Goal: Task Accomplishment & Management: Manage account settings

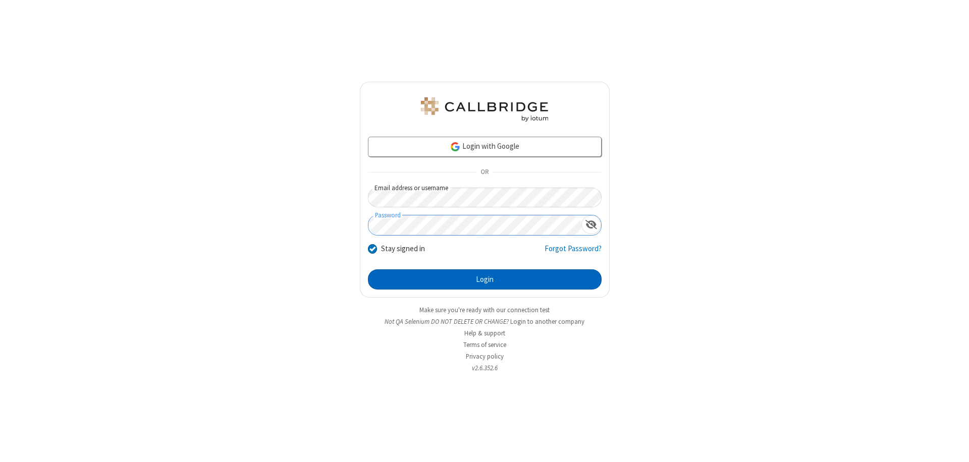
click at [484, 280] on button "Login" at bounding box center [485, 279] width 234 height 20
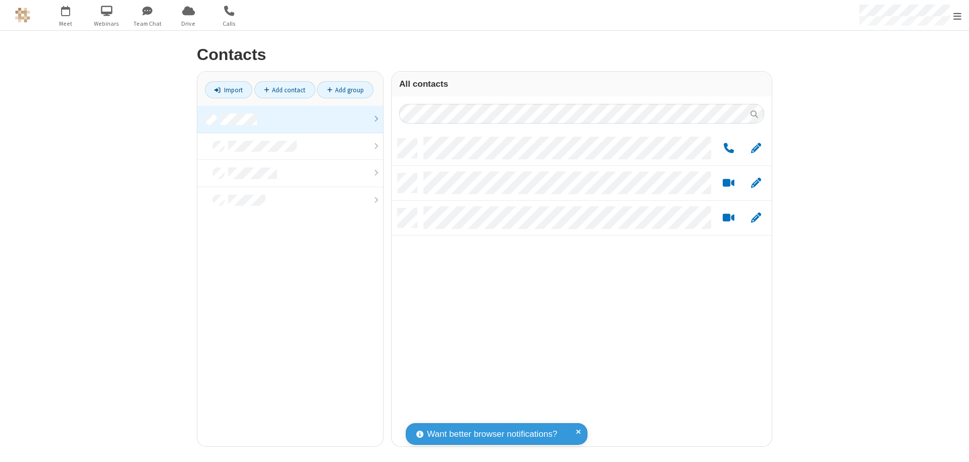
click at [290, 119] on link at bounding box center [290, 119] width 186 height 27
click at [345, 90] on link "Add group" at bounding box center [345, 89] width 57 height 17
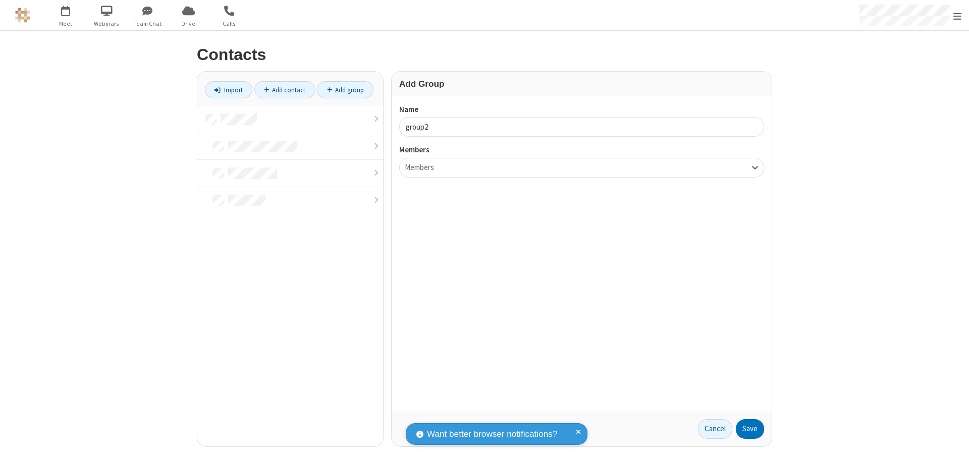
type input "group2"
type input "name19"
click at [750, 429] on button "Save" at bounding box center [750, 429] width 28 height 20
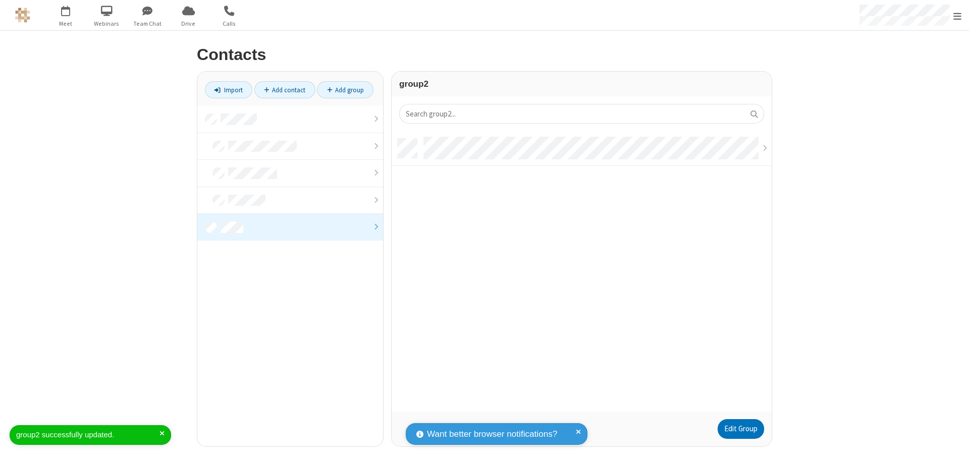
scroll to position [273, 372]
click at [740, 429] on link "Edit Group" at bounding box center [741, 429] width 46 height 20
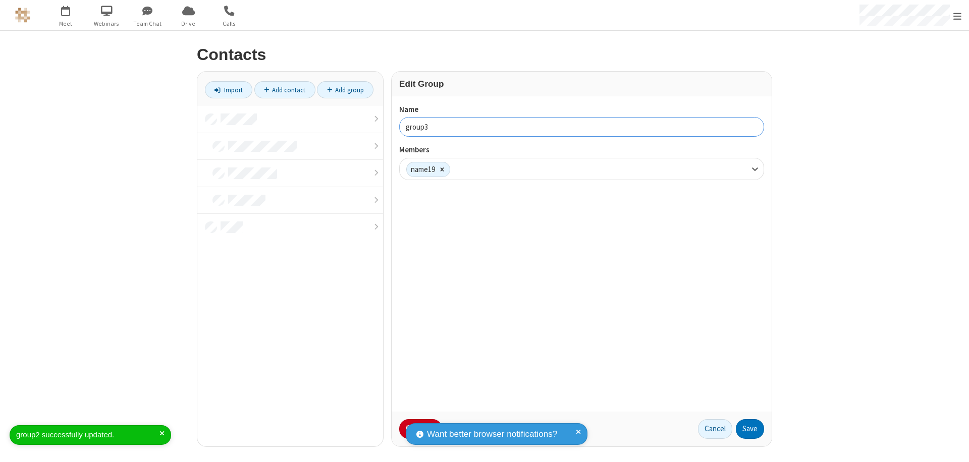
type input "group3"
click at [750, 429] on button "Save" at bounding box center [750, 429] width 28 height 20
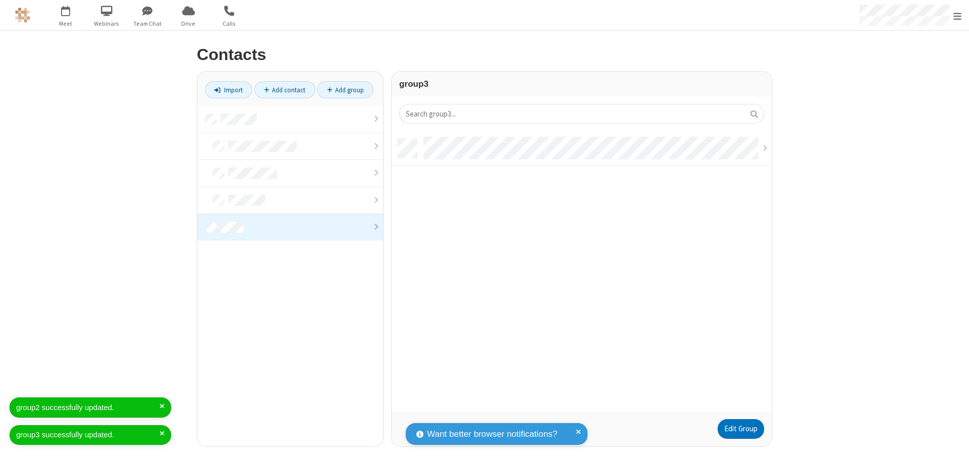
scroll to position [273, 372]
